Goal: Task Accomplishment & Management: Use online tool/utility

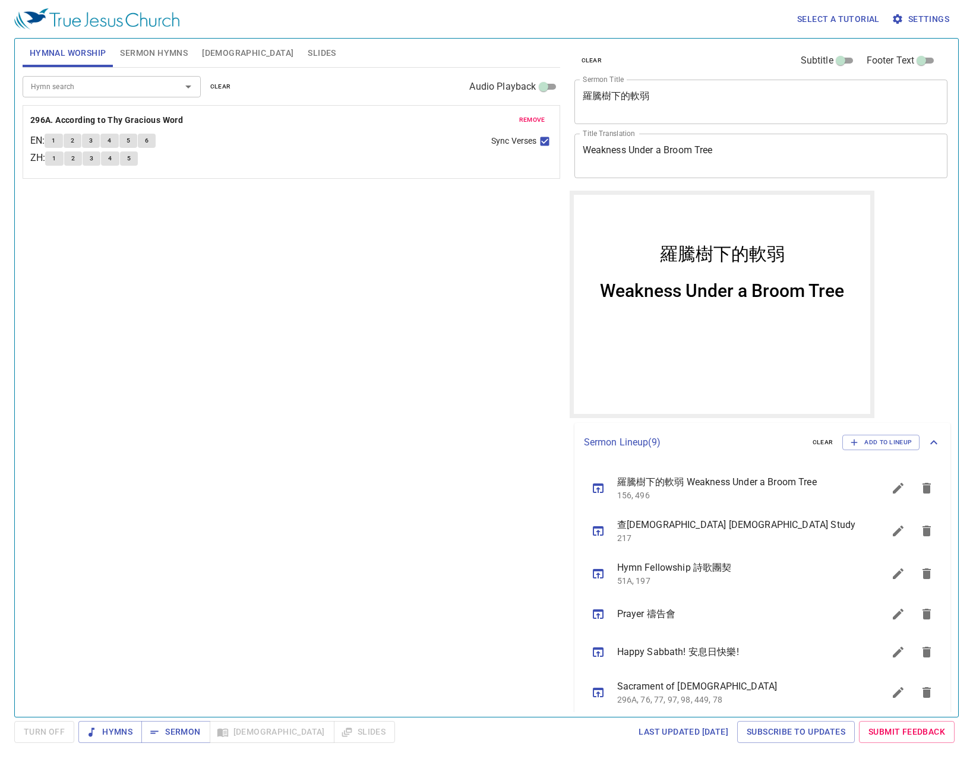
click at [231, 84] on button "clear" at bounding box center [220, 87] width 35 height 14
click at [70, 79] on div "Hymn search" at bounding box center [112, 86] width 178 height 21
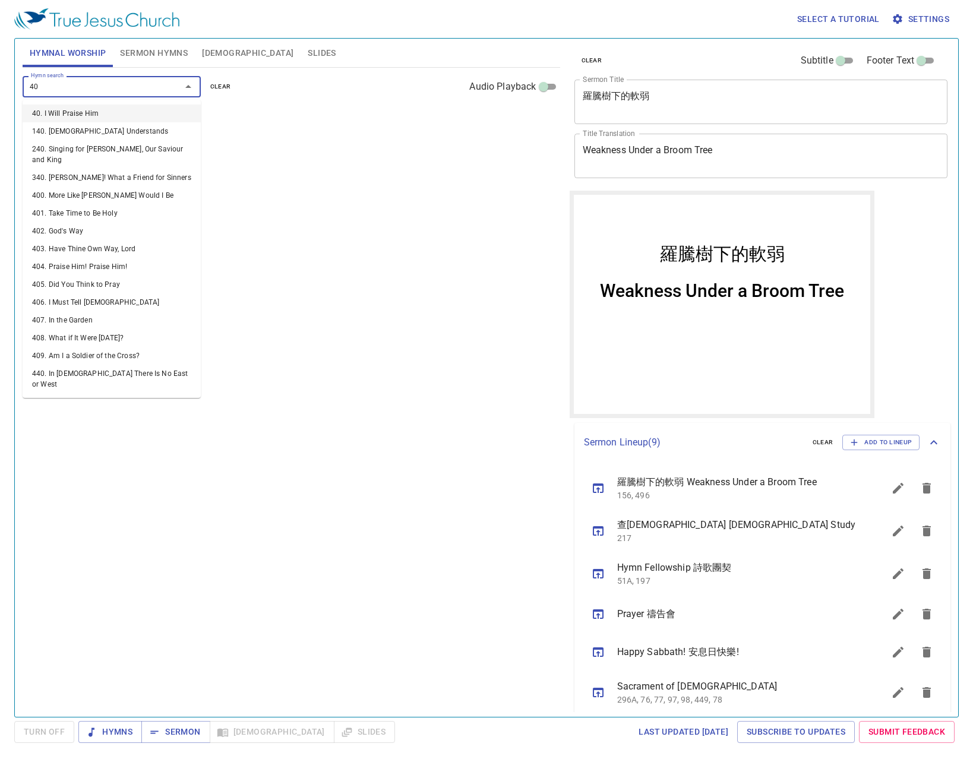
type input "403"
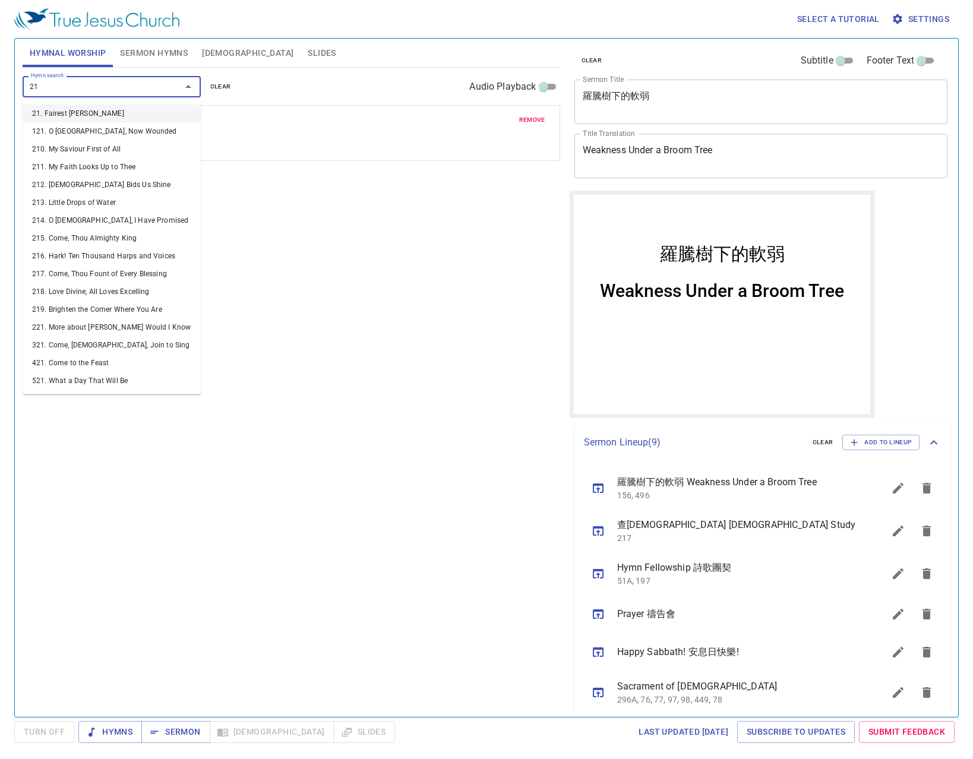
type input "211"
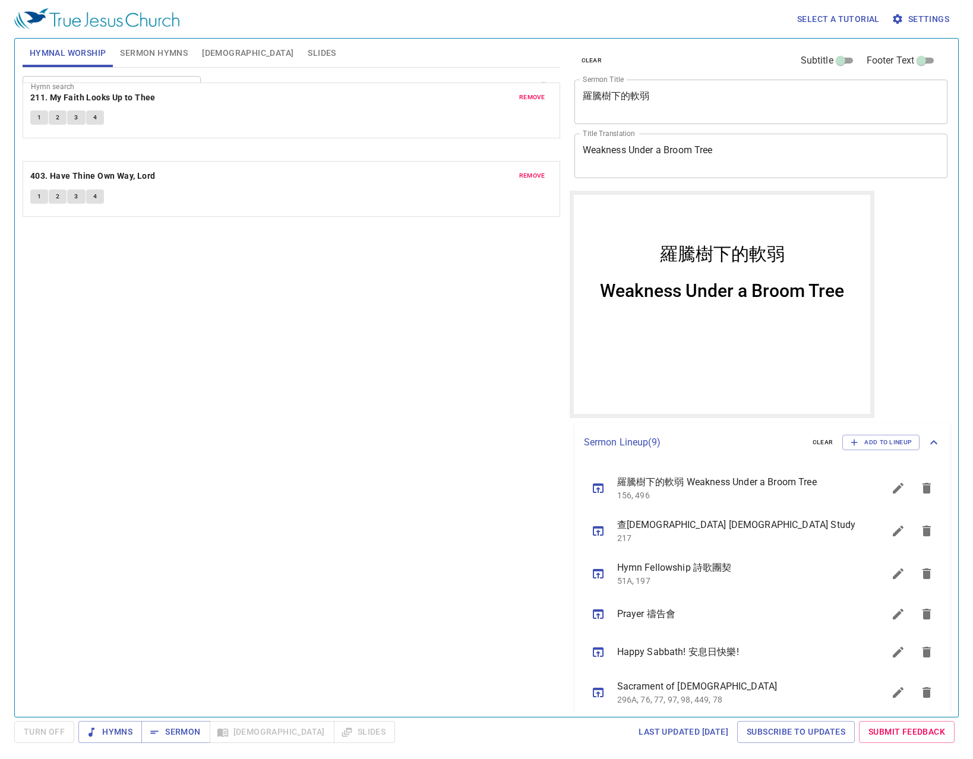
drag, startPoint x: 134, startPoint y: 180, endPoint x: 137, endPoint y: 100, distance: 80.3
click at [137, 100] on div "Hymn search Hymn search clear Audio Playback remove 403. Have Thine Own Way, Lo…" at bounding box center [292, 142] width 538 height 148
drag, startPoint x: 118, startPoint y: 122, endPoint x: 111, endPoint y: 178, distance: 56.3
click at [224, 276] on div "Hymn search Hymn search clear Audio Playback remove 403. Have Thine Own Way, Lo…" at bounding box center [292, 387] width 538 height 639
click at [202, 721] on div "Select a tutorial Settings Hymnal Worship Sermon Hymns Bible Slides Hymn search…" at bounding box center [486, 379] width 973 height 759
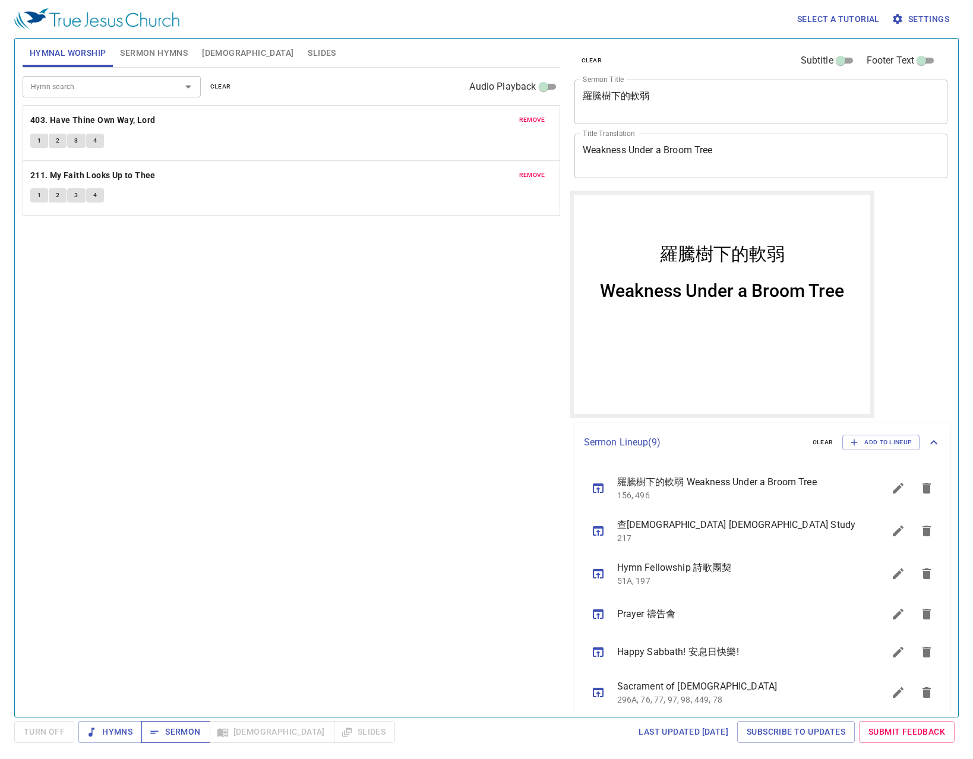
click at [199, 731] on button "Sermon" at bounding box center [175, 732] width 68 height 22
click at [600, 623] on button "sermon lineup list" at bounding box center [598, 614] width 29 height 29
click at [190, 340] on div "Hymn search Hymn search clear Audio Playback remove 403. Have Thine Own Way, Lo…" at bounding box center [292, 387] width 538 height 639
click at [111, 361] on div "Hymn search Hymn search clear Audio Playback remove 403. Have Thine Own Way, Lo…" at bounding box center [292, 387] width 538 height 639
click at [106, 730] on span "Hymns" at bounding box center [110, 732] width 45 height 15
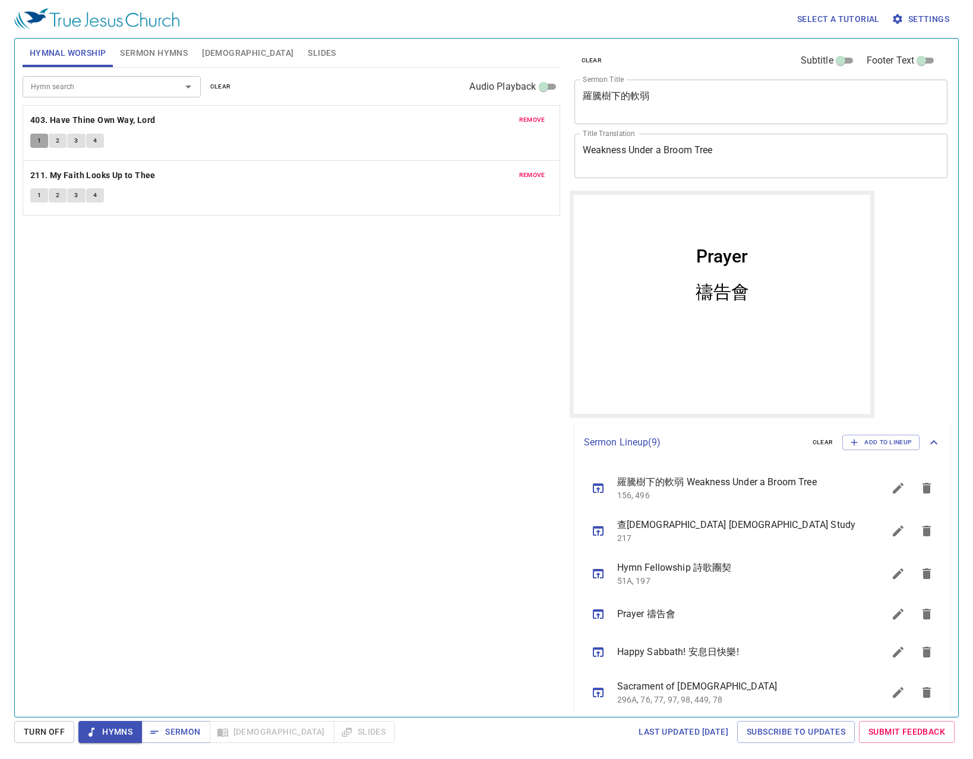
click at [40, 141] on span "1" at bounding box center [39, 140] width 4 height 11
drag, startPoint x: 614, startPoint y: 96, endPoint x: 558, endPoint y: 118, distance: 60.6
click at [558, 118] on div "Hymnal Worship Sermon Hymns Bible Slides Hymn search Hymn search clear Audio Pl…" at bounding box center [487, 373] width 938 height 678
click at [56, 145] on span "2" at bounding box center [58, 140] width 4 height 11
drag, startPoint x: 617, startPoint y: 132, endPoint x: 625, endPoint y: 118, distance: 16.0
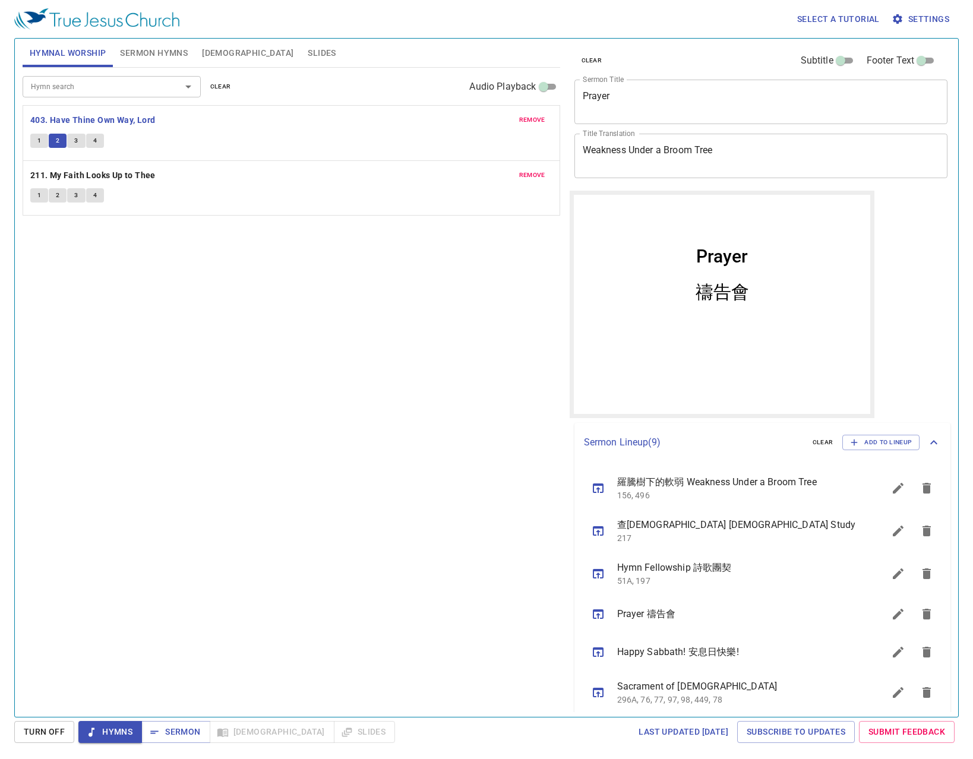
click at [623, 121] on div "clear Subtitle Footer Text Sermon Title Prayer x Sermon Title Title Translation…" at bounding box center [760, 115] width 381 height 152
click at [632, 106] on textarea "Prayer" at bounding box center [761, 101] width 357 height 23
click at [633, 103] on textarea "Prayer" at bounding box center [761, 101] width 357 height 23
click at [630, 95] on textarea "Prayer" at bounding box center [761, 101] width 357 height 23
click at [629, 96] on textarea "Prayer" at bounding box center [761, 101] width 357 height 23
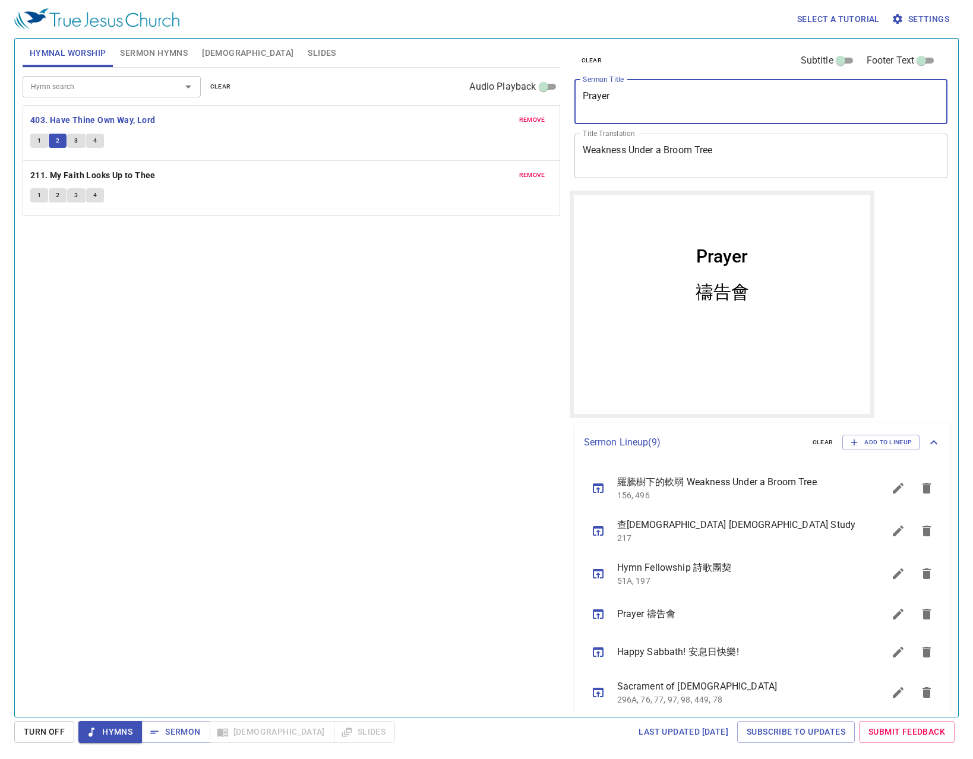
click at [629, 96] on textarea "Prayer" at bounding box center [761, 101] width 357 height 23
click at [81, 145] on button "3" at bounding box center [76, 141] width 18 height 14
click at [650, 103] on textarea "乃縵認識" at bounding box center [761, 101] width 357 height 23
click at [100, 144] on button "4" at bounding box center [95, 141] width 18 height 14
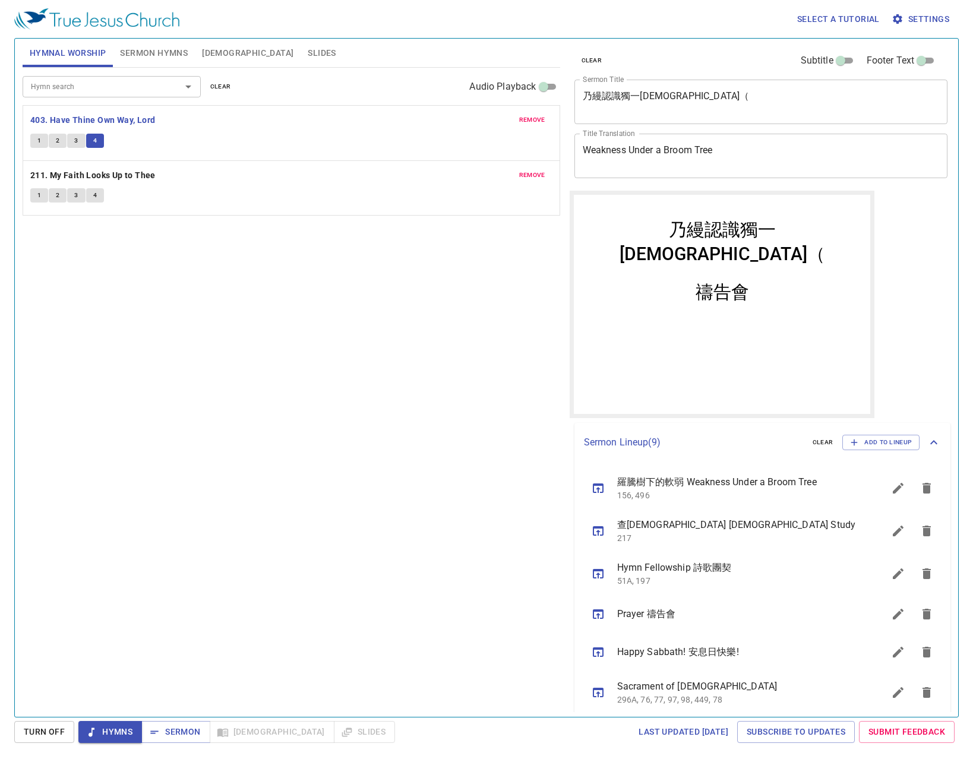
click at [149, 334] on div "Hymn search Hymn search clear Audio Playback remove 403. Have Thine Own Way, Lo…" at bounding box center [292, 387] width 538 height 639
click at [696, 94] on textarea "乃縵認識獨一神（" at bounding box center [761, 101] width 357 height 23
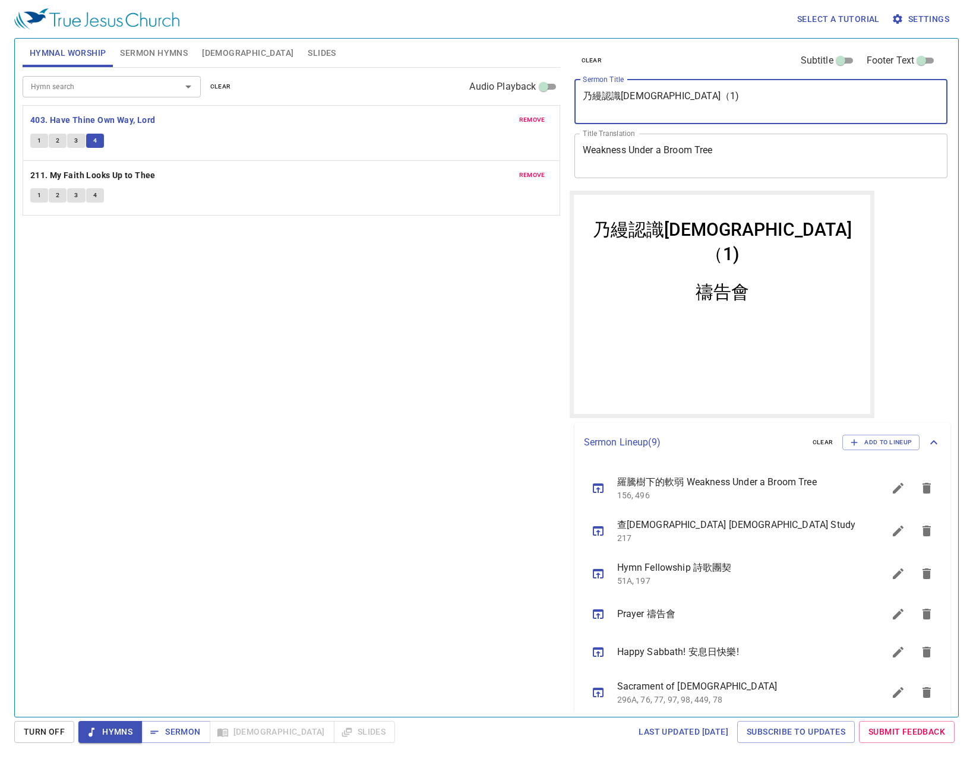
type textarea "乃縵認識獨一神（1)"
click at [651, 144] on div "禱告會 x Title Translation" at bounding box center [762, 156] width 374 height 45
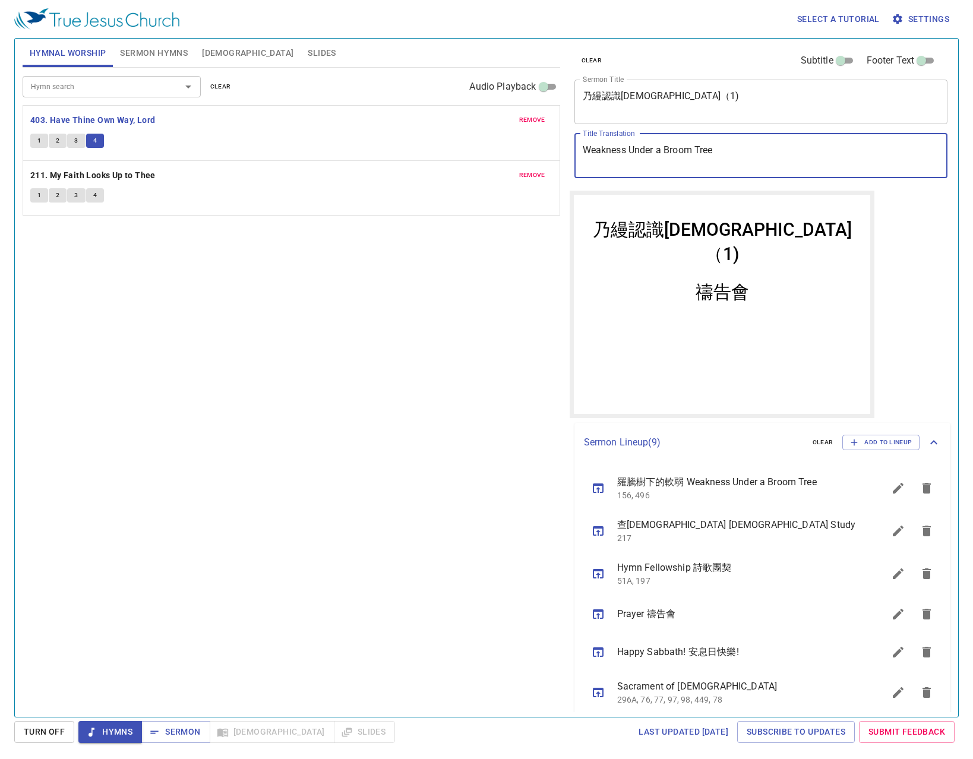
drag, startPoint x: 615, startPoint y: 169, endPoint x: 550, endPoint y: 174, distance: 65.6
click at [550, 174] on div "Hymnal Worship Sermon Hymns Bible Slides Hymn search Hymn search clear Audio Pl…" at bounding box center [487, 373] width 938 height 678
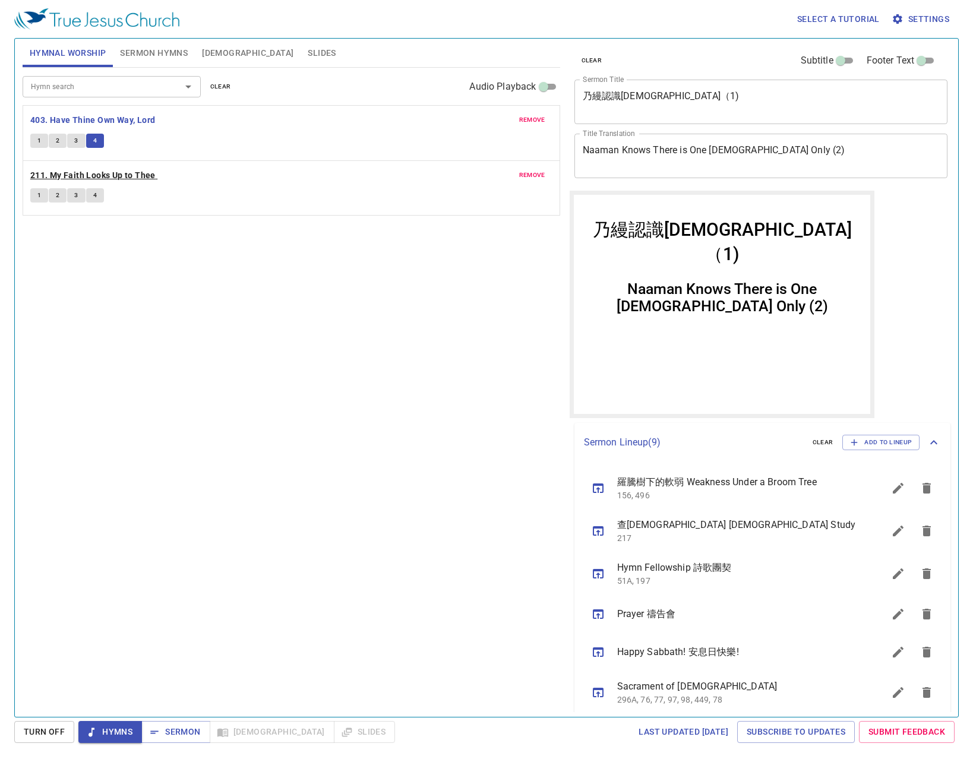
click at [45, 171] on b "211. My Faith Looks Up to Thee" at bounding box center [92, 175] width 125 height 15
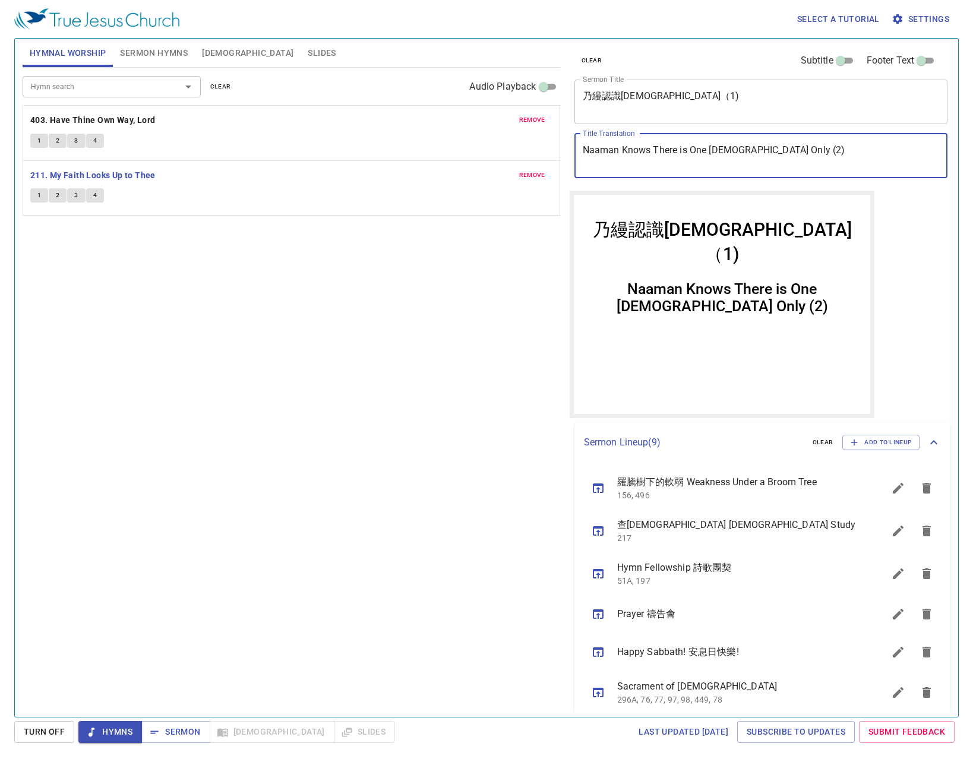
click at [767, 145] on textarea "Naaman Knows There is One God Only (2)" at bounding box center [761, 155] width 357 height 23
type textarea "Naaman Knows There is One God Only (1)"
click at [521, 335] on div "Hymn search Hymn search clear Audio Playback remove 403. Have Thine Own Way, Lo…" at bounding box center [292, 387] width 538 height 639
click at [40, 191] on span "1" at bounding box center [39, 195] width 4 height 11
click at [104, 305] on div "Hymn search Hymn search clear Audio Playback remove 403. Have Thine Own Way, Lo…" at bounding box center [292, 387] width 538 height 639
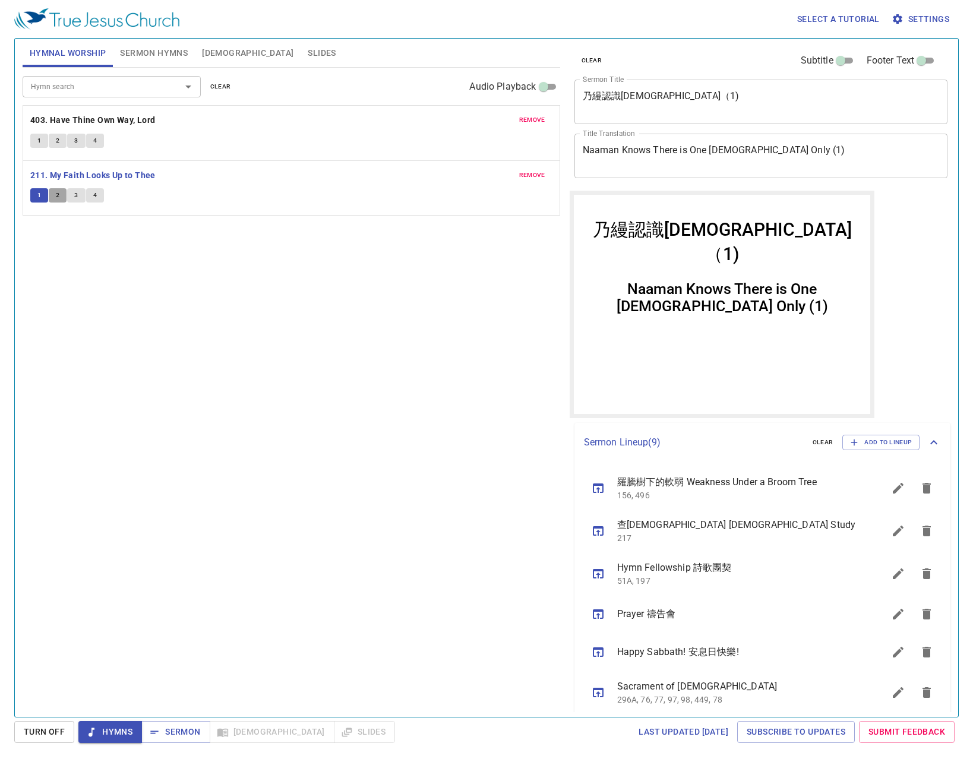
click at [58, 193] on span "2" at bounding box center [58, 195] width 4 height 11
click at [247, 301] on div "Hymn search Hymn search clear Audio Playback remove 403. Have Thine Own Way, Lo…" at bounding box center [292, 387] width 538 height 639
drag, startPoint x: 146, startPoint y: 378, endPoint x: 147, endPoint y: 370, distance: 8.4
click at [147, 377] on div "Hymn search Hymn search clear Audio Playback remove 403. Have Thine Own Way, Lo…" at bounding box center [292, 387] width 538 height 639
click at [368, 339] on div "Hymn search Hymn search clear Audio Playback remove 403. Have Thine Own Way, Lo…" at bounding box center [292, 387] width 538 height 639
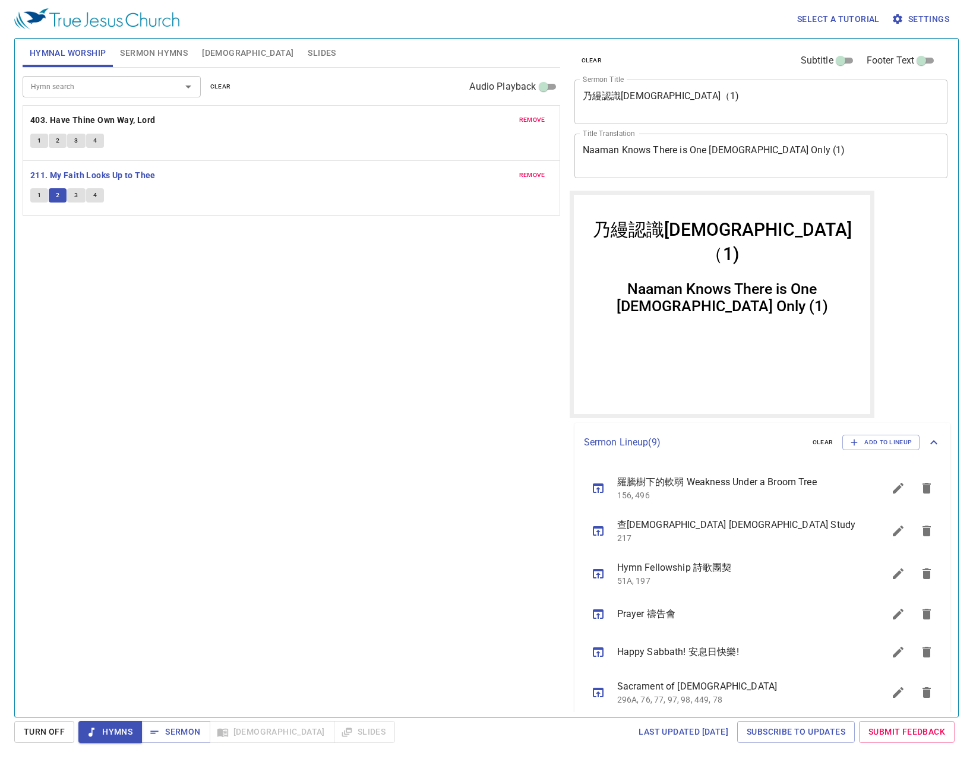
click at [72, 194] on button "3" at bounding box center [76, 195] width 18 height 14
click at [91, 190] on button "4" at bounding box center [95, 195] width 18 height 14
click at [177, 721] on div "Select a tutorial Settings Hymnal Worship Sermon Hymns Bible Slides Hymn search…" at bounding box center [486, 379] width 973 height 759
click at [173, 738] on span "Sermon" at bounding box center [175, 732] width 49 height 15
drag, startPoint x: 143, startPoint y: 69, endPoint x: 153, endPoint y: 48, distance: 23.4
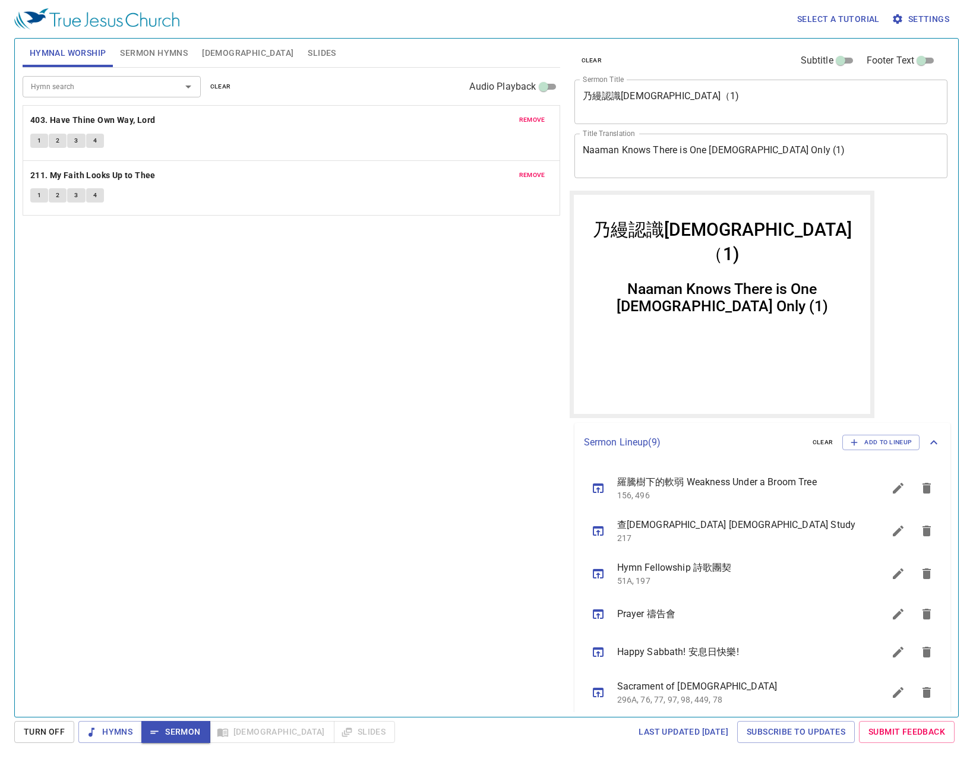
click at [147, 64] on div "Hymnal Worship Sermon Hymns Bible Slides Hymn search Hymn search clear Audio Pl…" at bounding box center [291, 373] width 547 height 678
click at [154, 46] on span "Sermon Hymns" at bounding box center [154, 53] width 68 height 15
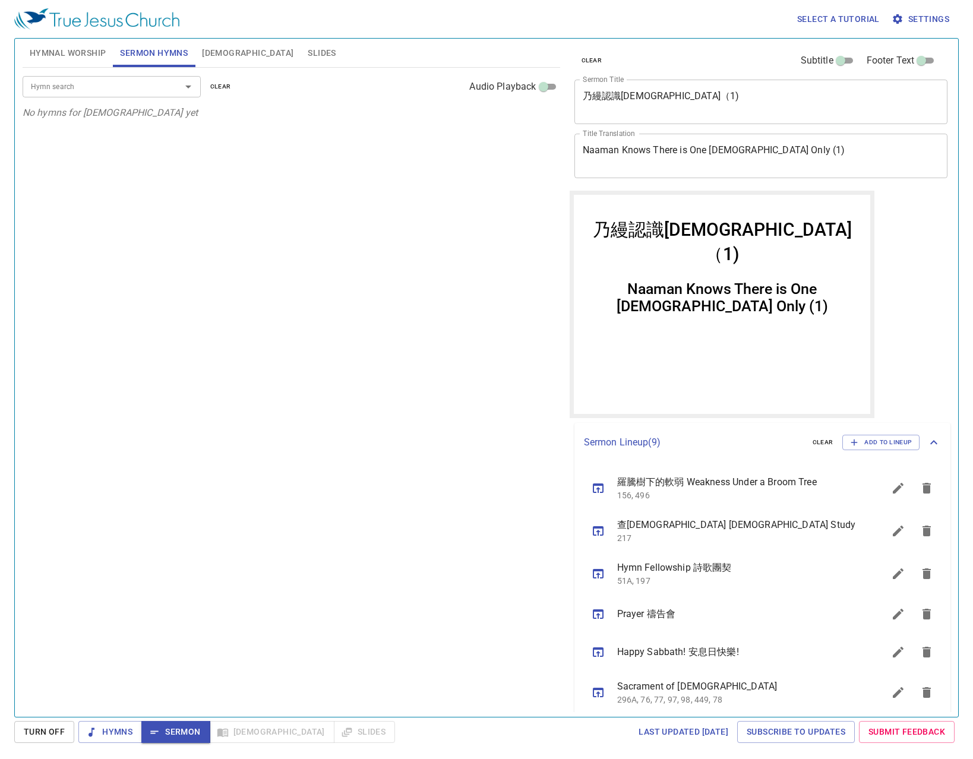
click at [144, 87] on input "Hymn search" at bounding box center [94, 87] width 136 height 14
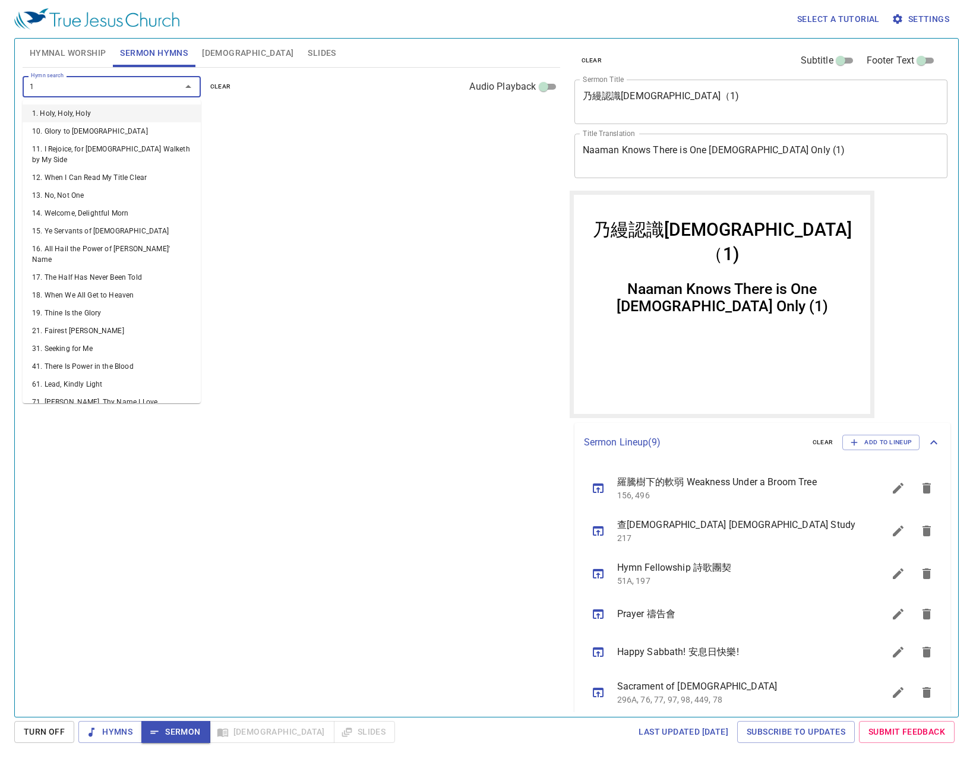
type input "13"
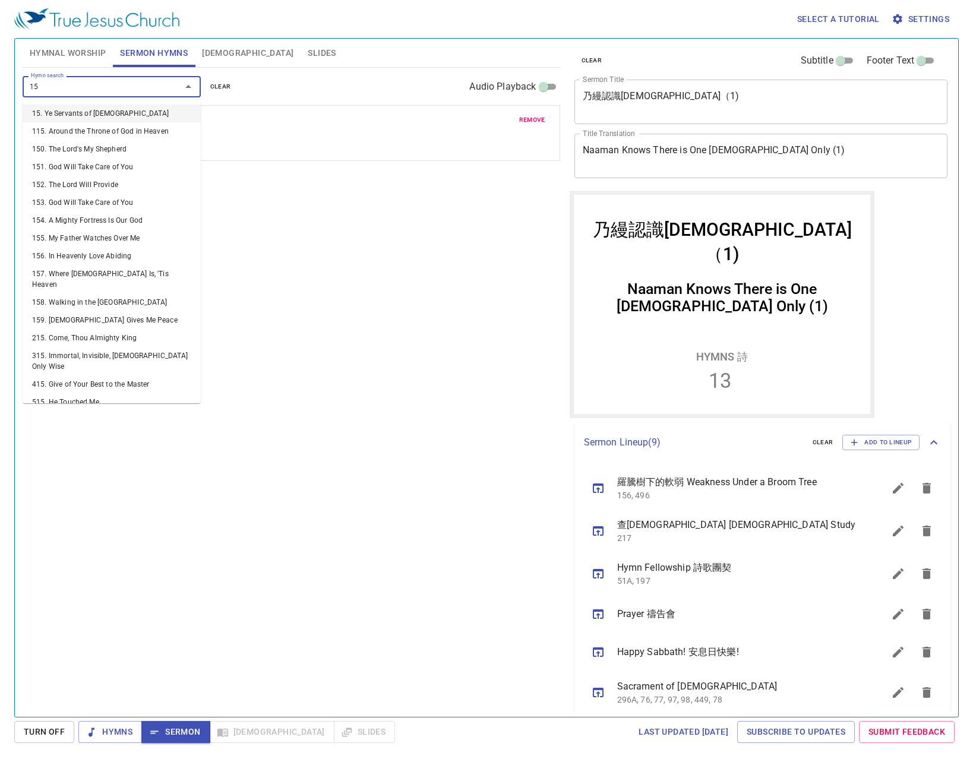
type input "156"
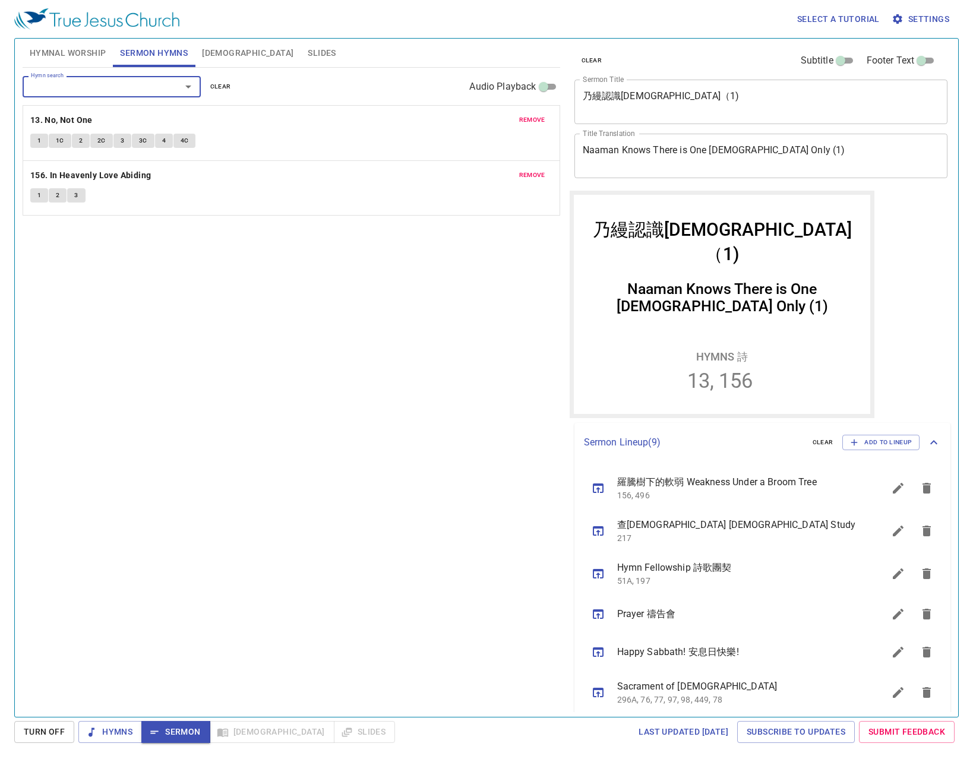
click at [156, 279] on div "Hymn search Hymn search clear Audio Playback remove 13. No, Not One 1 1C 2 2C 3…" at bounding box center [292, 387] width 538 height 639
click at [38, 144] on span "1" at bounding box center [39, 140] width 4 height 11
click at [159, 453] on div "Hymn search Hymn search clear Audio Playback remove 13. No, Not One 1 1C 2 2C 3…" at bounding box center [292, 387] width 538 height 639
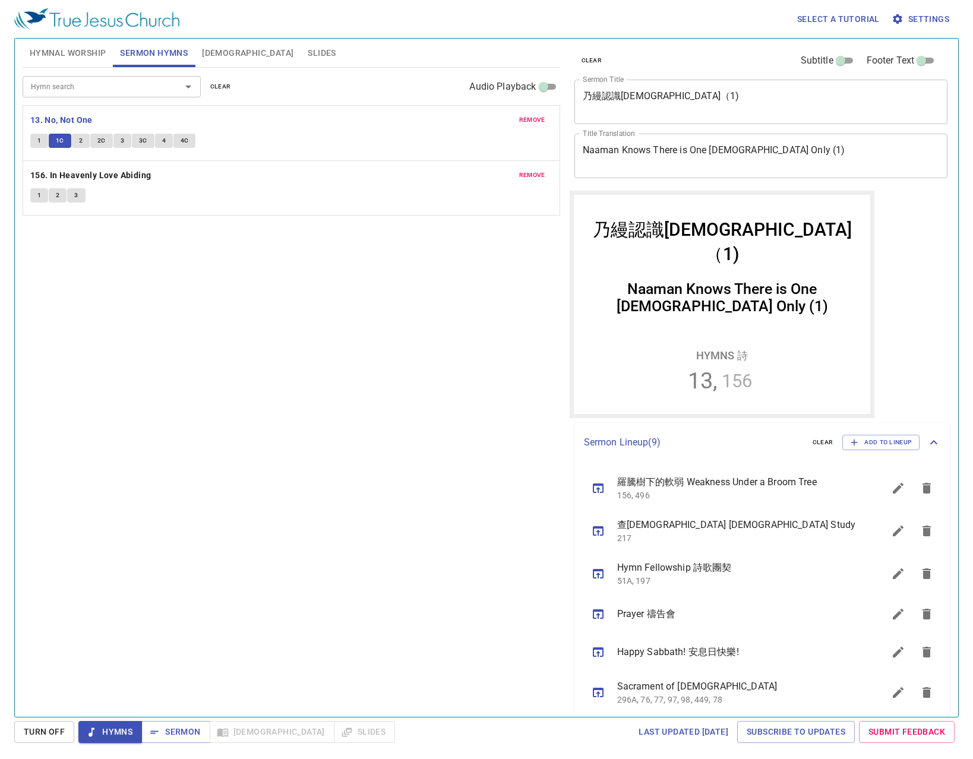
click at [142, 462] on div "Hymn search Hymn search clear Audio Playback remove 13. No, Not One 1 1C 2 2C 3…" at bounding box center [292, 387] width 538 height 639
click at [79, 140] on span "2" at bounding box center [81, 140] width 4 height 11
click at [134, 379] on div "Hymn search Hymn search clear Audio Playback remove 13. No, Not One 1 1C 2 2C 3…" at bounding box center [292, 387] width 538 height 639
click at [103, 140] on span "2C" at bounding box center [101, 140] width 8 height 11
click at [729, 166] on textarea "Naaman Knows There is One [DEMOGRAPHIC_DATA] Only (1)" at bounding box center [761, 155] width 357 height 23
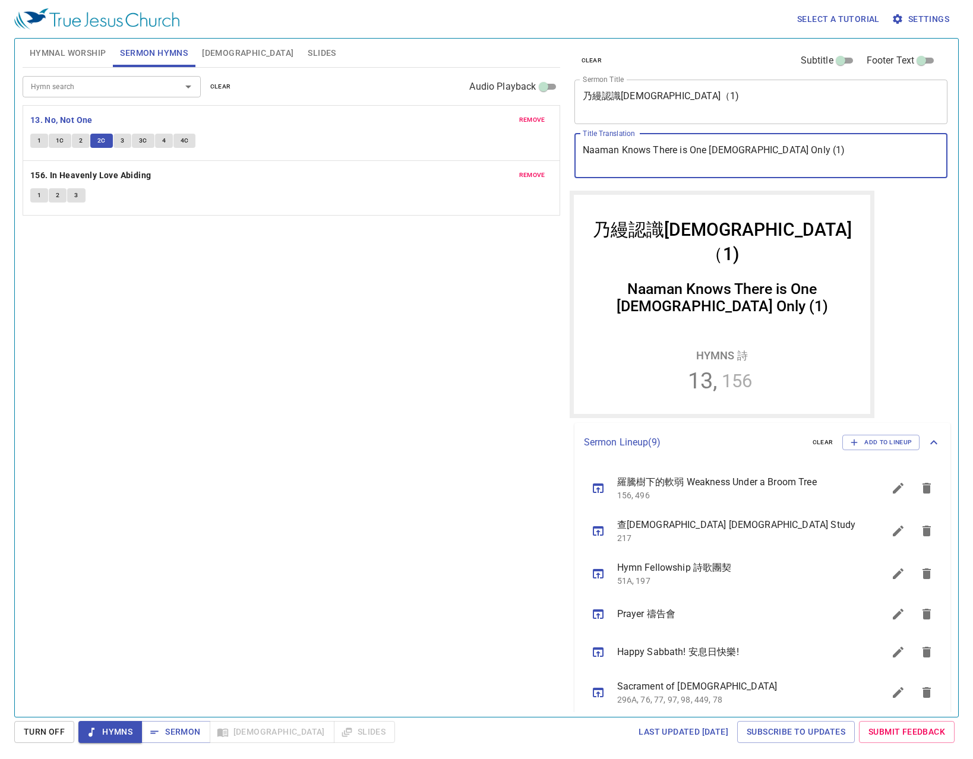
drag, startPoint x: 786, startPoint y: 160, endPoint x: 576, endPoint y: 181, distance: 210.7
click at [576, 181] on div "clear Subtitle Footer Text Sermon Title 乃縵認識獨一神（1) x Sermon Title Title Transla…" at bounding box center [760, 115] width 381 height 152
click at [449, 286] on div "Hymn search Hymn search clear Audio Playback remove 13. No, Not One 1 1C 2 2C 3…" at bounding box center [292, 387] width 538 height 639
click at [118, 134] on button "3" at bounding box center [122, 141] width 18 height 14
click at [145, 137] on span "3C" at bounding box center [143, 140] width 8 height 11
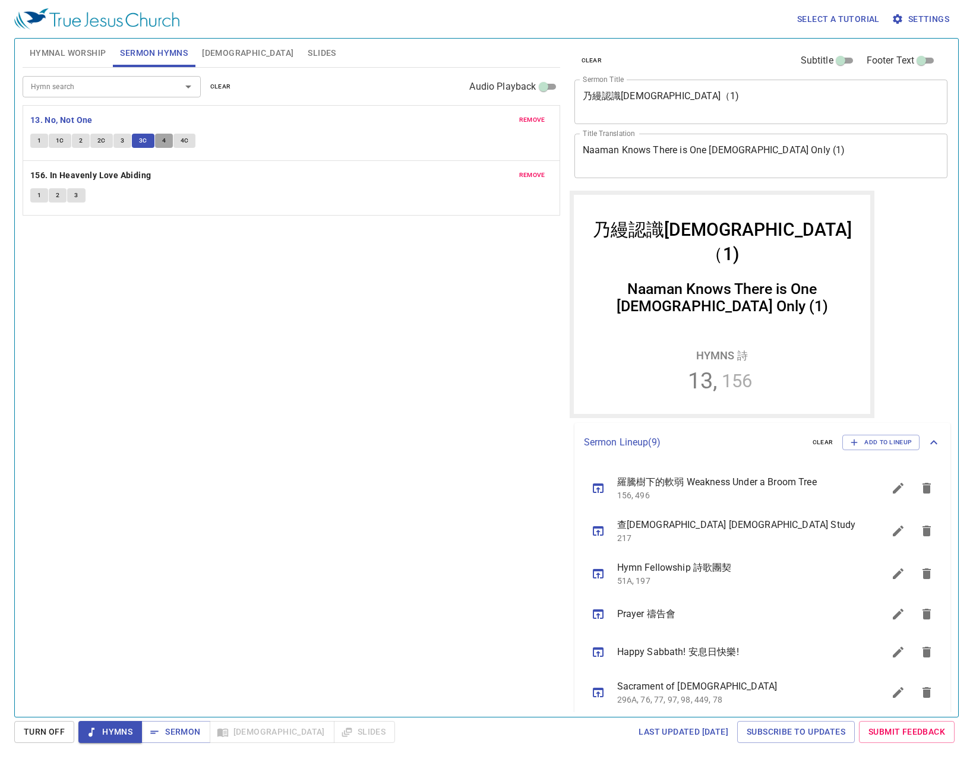
click at [160, 146] on button "4" at bounding box center [164, 141] width 18 height 14
click at [284, 374] on div "Hymn search Hymn search clear Audio Playback remove 13. No, Not One 1 1C 2 2C 3…" at bounding box center [292, 387] width 538 height 639
click at [189, 138] on button "4C" at bounding box center [184, 141] width 23 height 14
click at [168, 730] on span "Sermon" at bounding box center [175, 732] width 49 height 15
click at [324, 526] on div "Hymn search Hymn search clear Audio Playback remove 13. No, Not One 1 1C 2 2C 3…" at bounding box center [292, 387] width 538 height 639
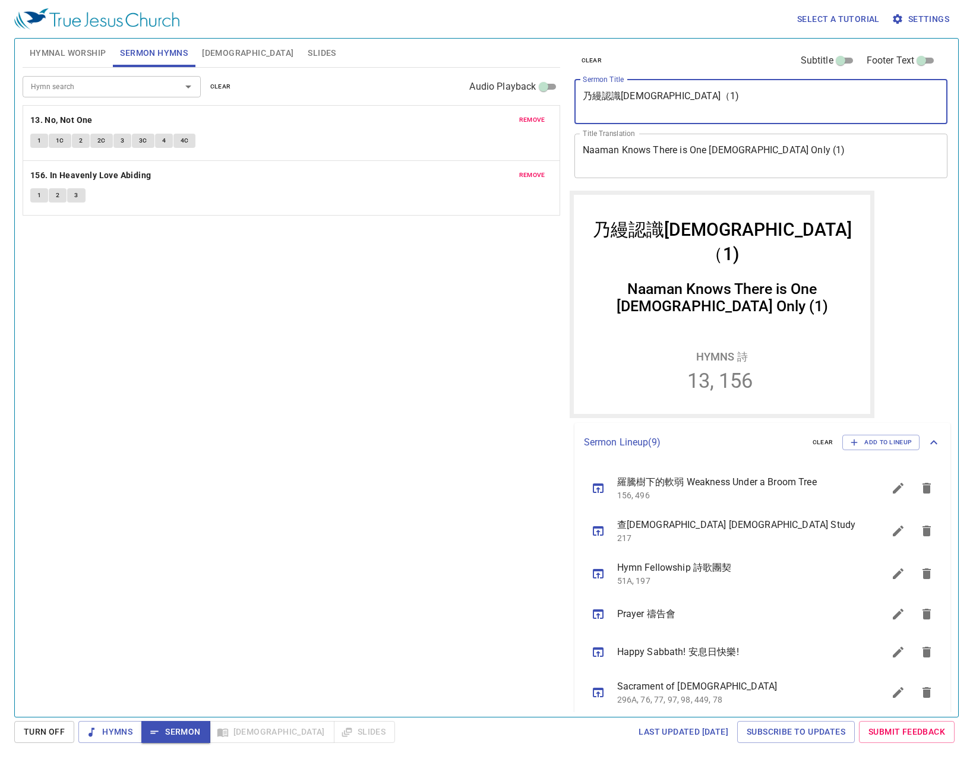
drag, startPoint x: 677, startPoint y: 103, endPoint x: 557, endPoint y: 110, distance: 120.8
click at [557, 110] on div "Hymnal Worship Sermon Hymns Bible Slides Hymn search Hymn search clear Audio Pl…" at bounding box center [487, 373] width 938 height 678
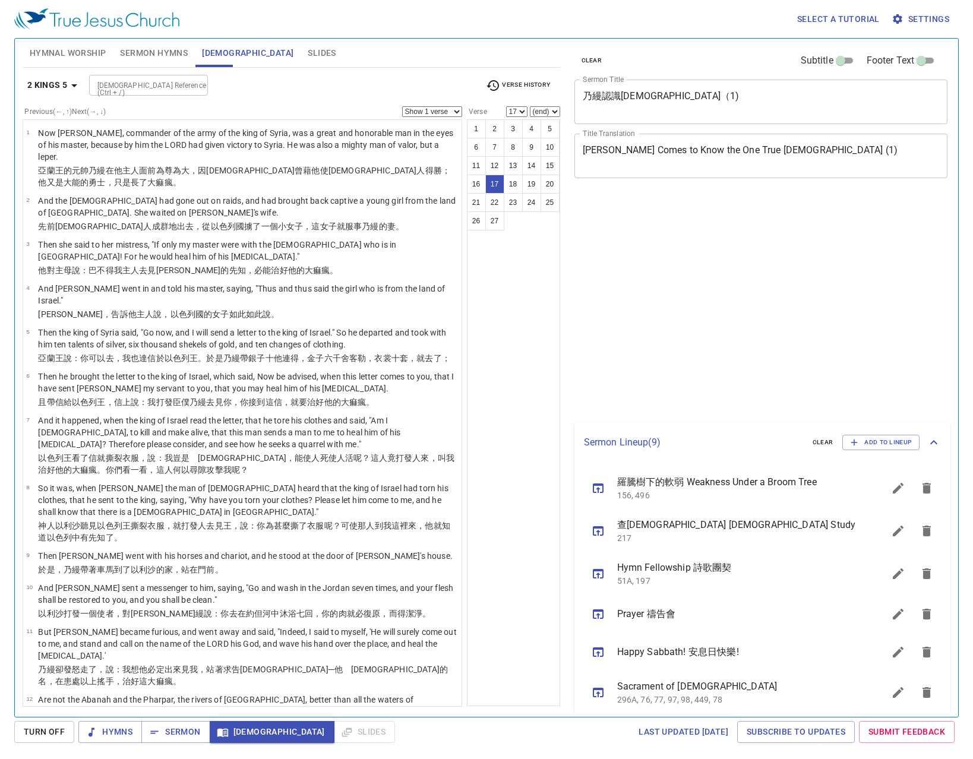
select select "17"
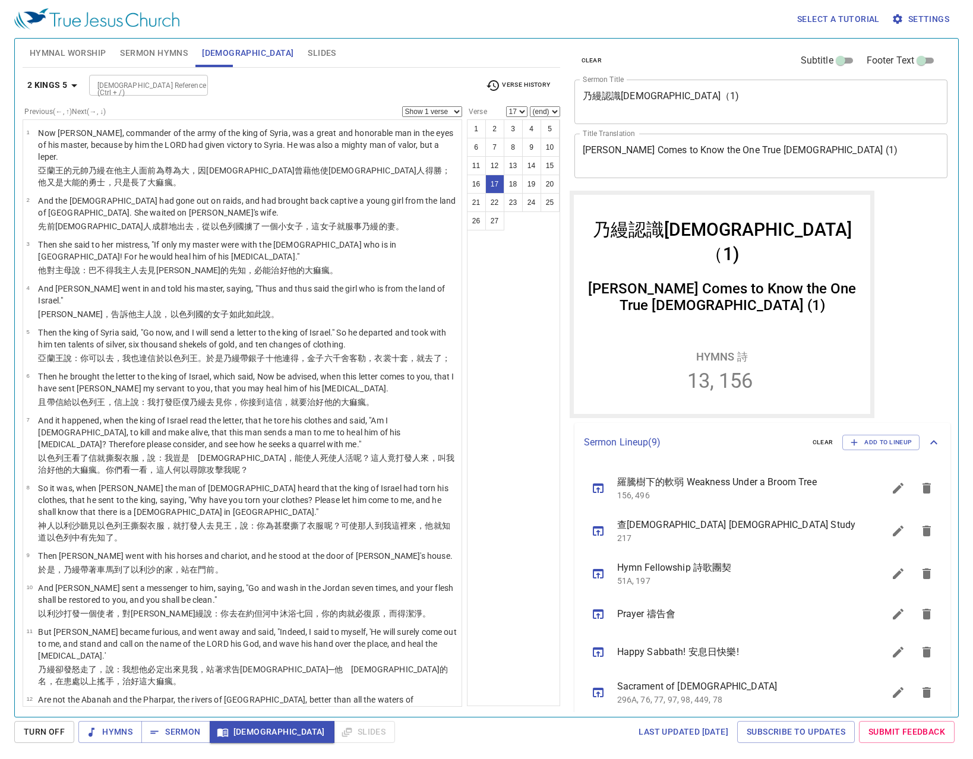
scroll to position [475, 0]
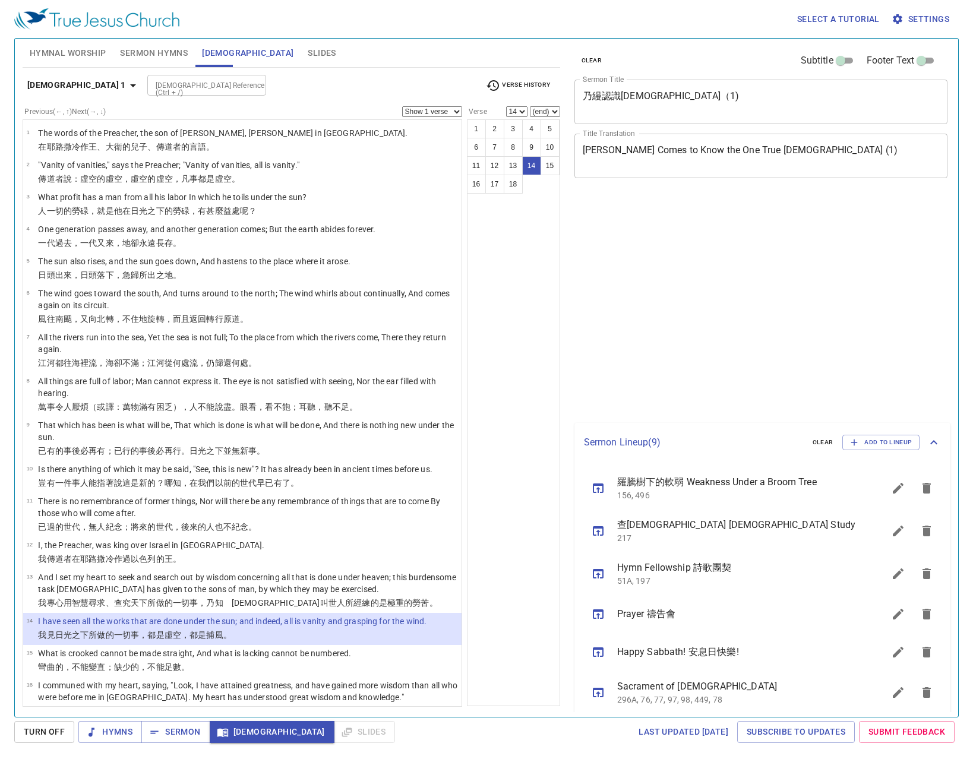
select select "14"
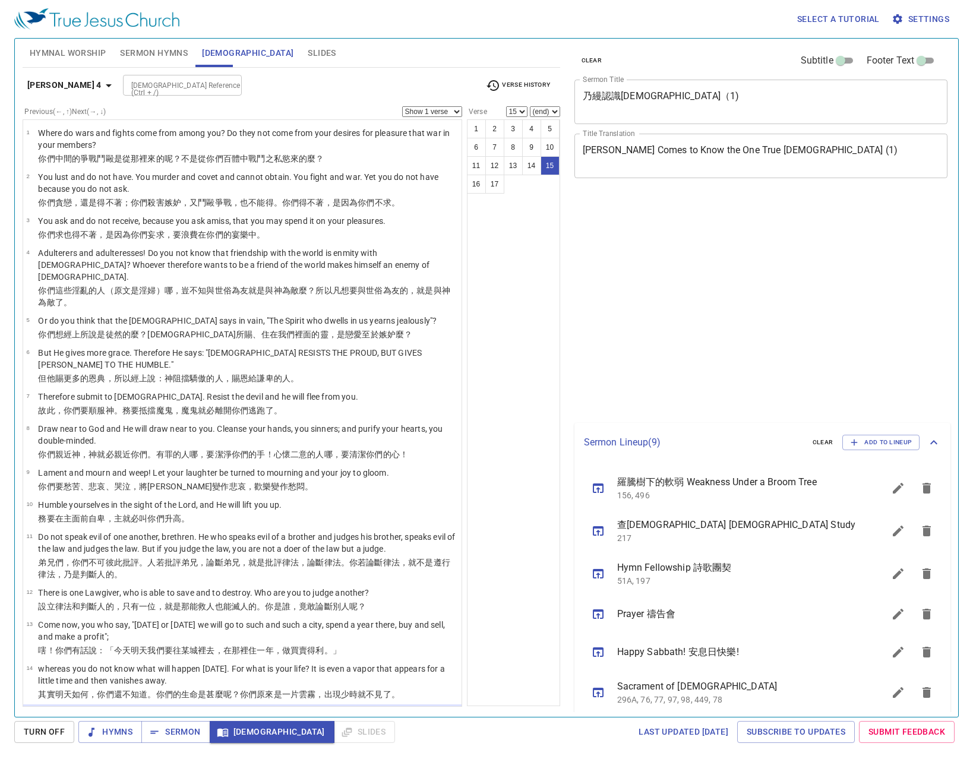
select select "15"
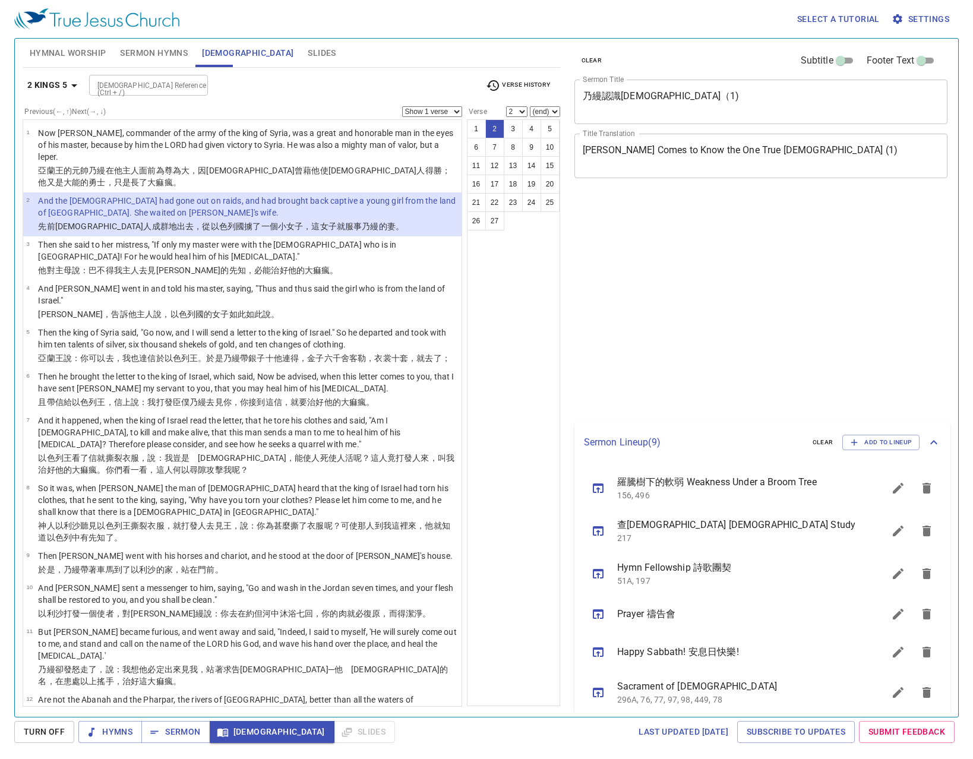
select select "2"
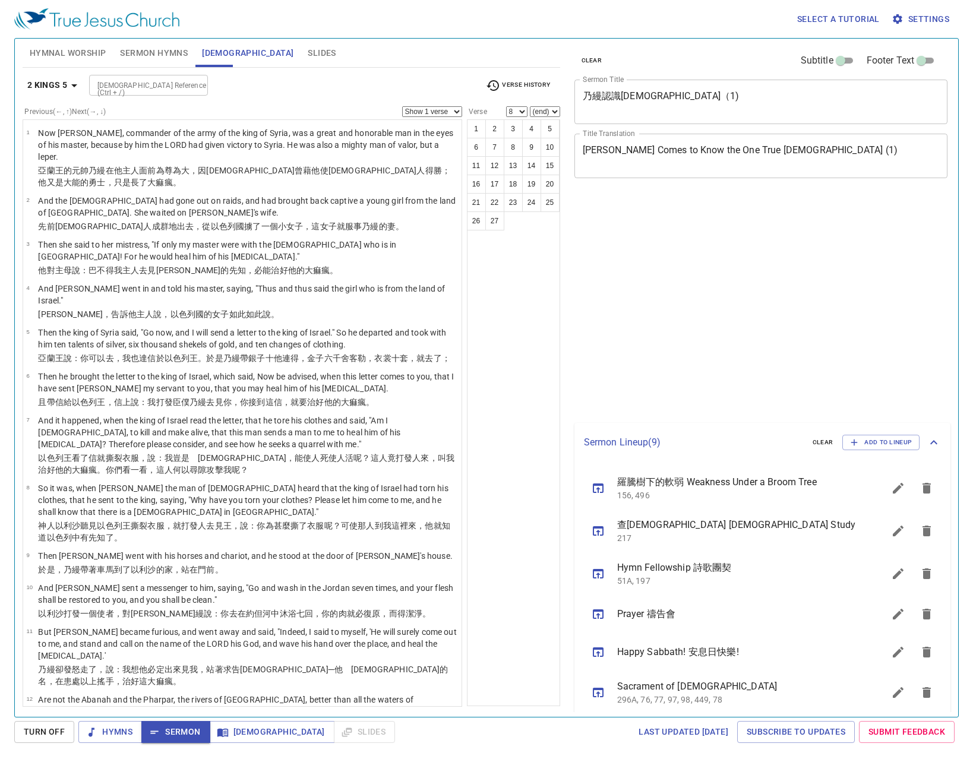
select select "8"
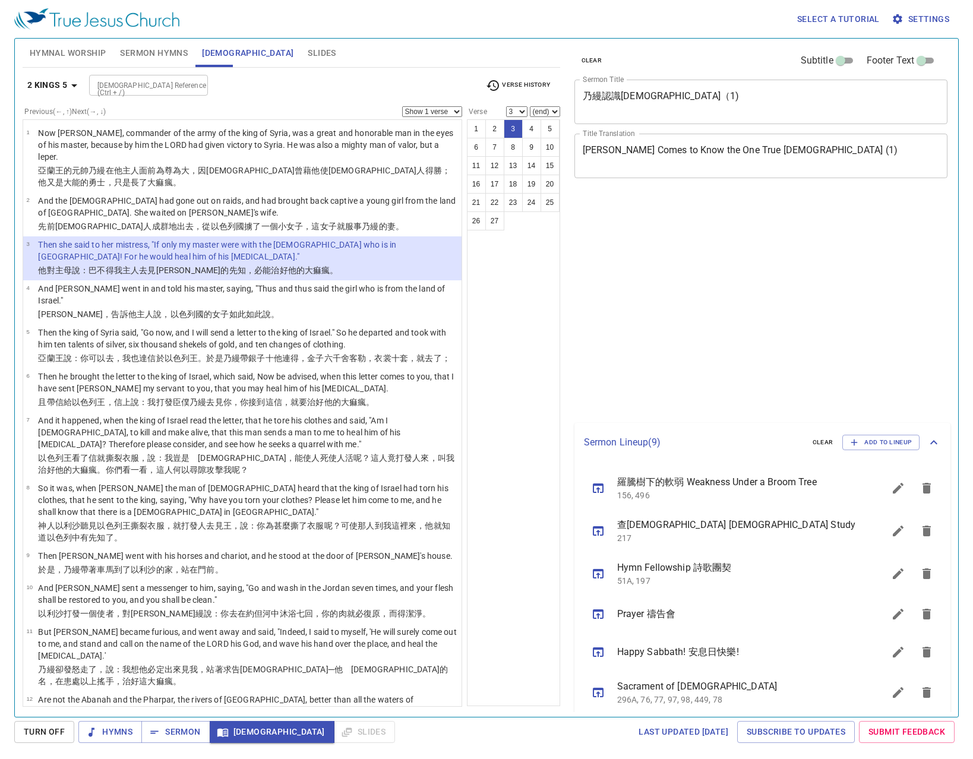
select select "3"
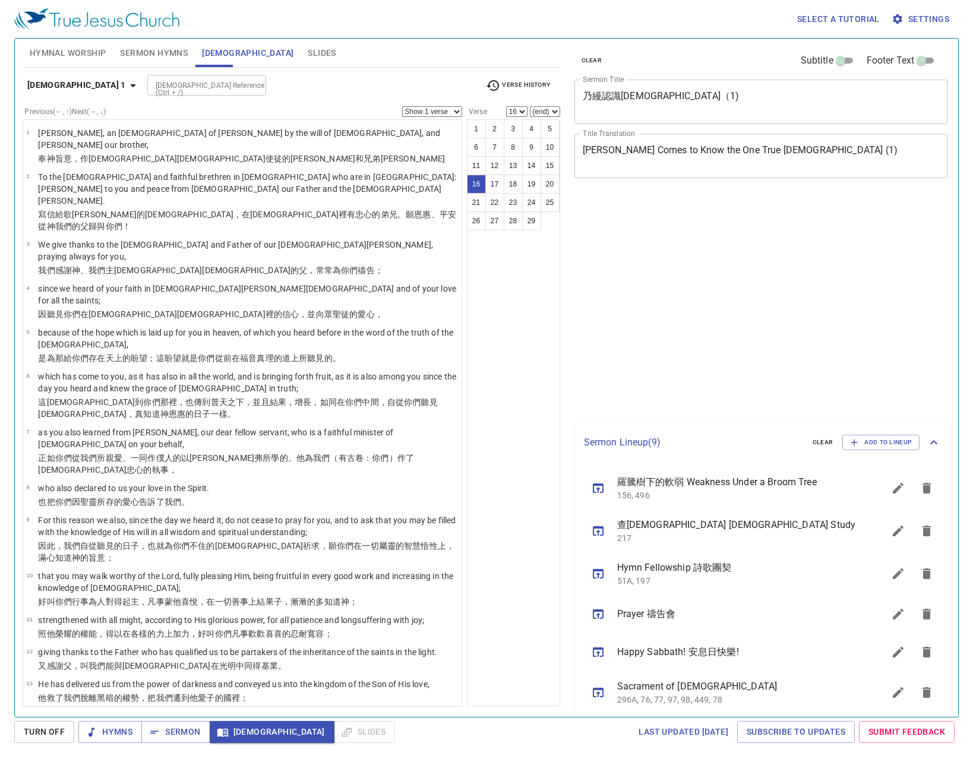
select select "16"
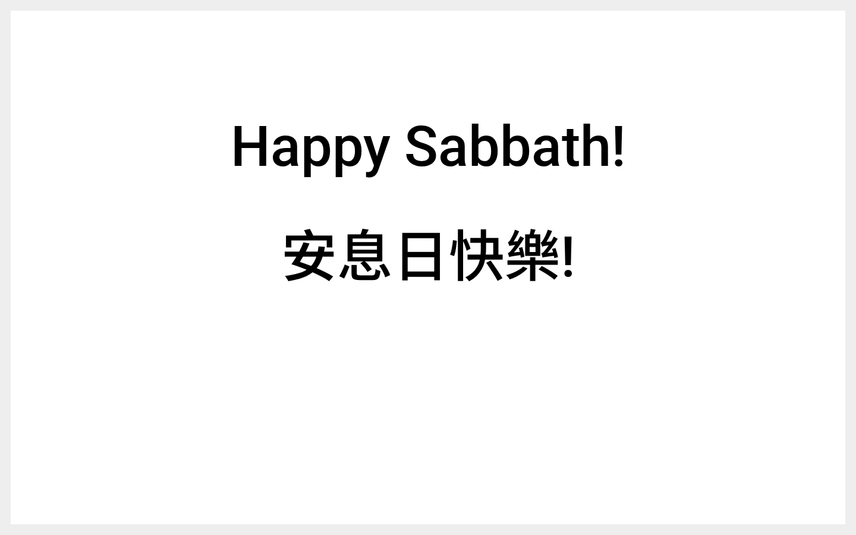
click at [499, 408] on div "Happy Sabbath! Happy Sabbath! 安息日快樂! 安息日快樂!" at bounding box center [428, 267] width 834 height 513
click at [381, 348] on div "Happy Sabbath! Happy Sabbath! 安息日快樂! 安息日快樂!" at bounding box center [428, 267] width 834 height 513
click at [377, 348] on div "Happy Sabbath! Happy Sabbath! 安息日快樂! 安息日快樂!" at bounding box center [428, 267] width 834 height 513
